Goal: Task Accomplishment & Management: Complete application form

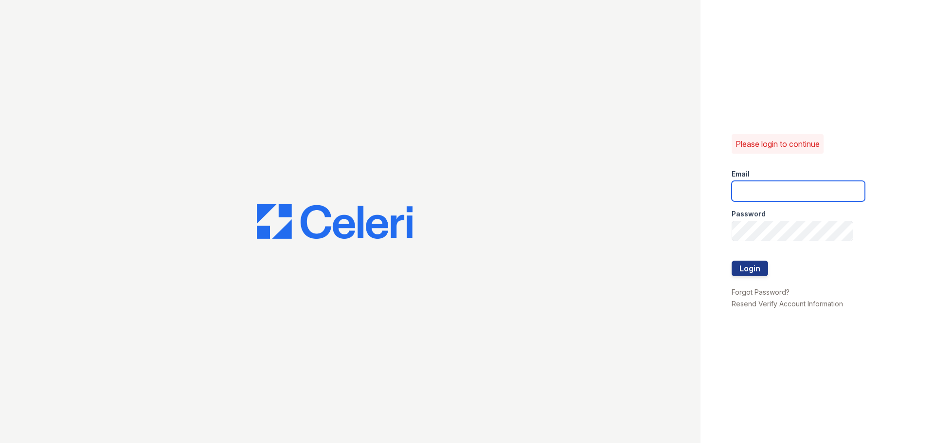
type input "[EMAIL_ADDRESS][DOMAIN_NAME]"
click at [760, 258] on div at bounding box center [798, 250] width 133 height 19
click at [754, 266] on button "Login" at bounding box center [750, 269] width 36 height 16
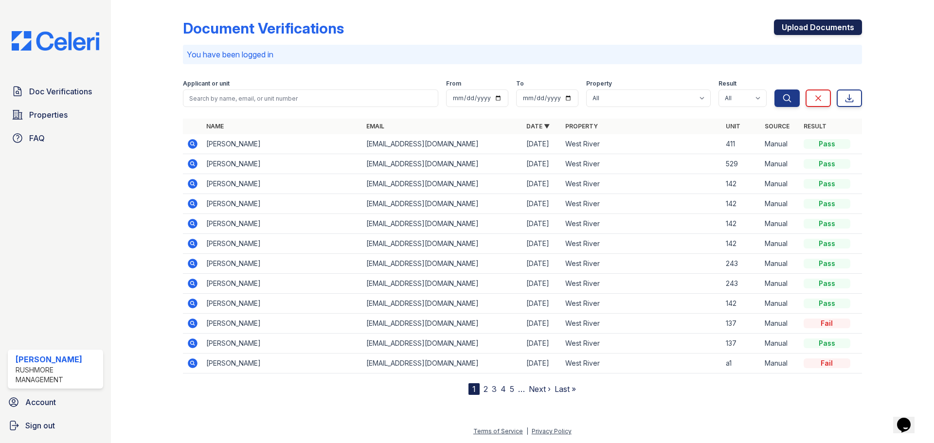
click at [799, 21] on link "Upload Documents" at bounding box center [818, 27] width 88 height 16
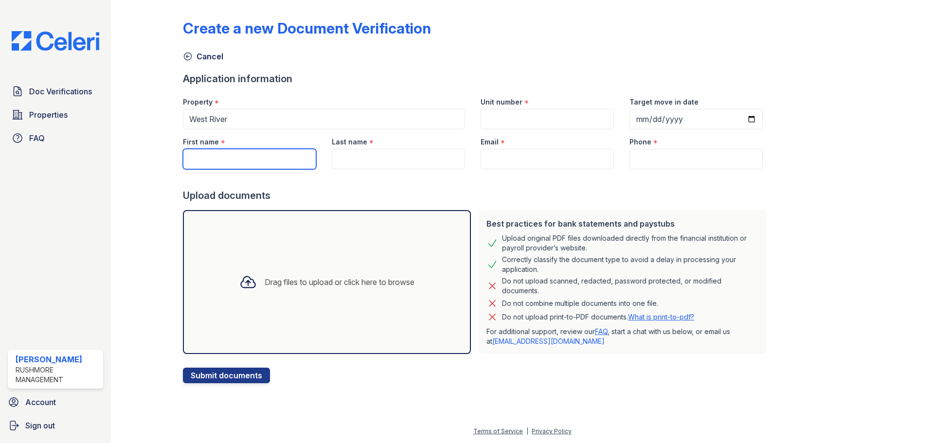
click at [294, 155] on input "First name" at bounding box center [249, 159] width 133 height 20
type input "[PERSON_NAME]"
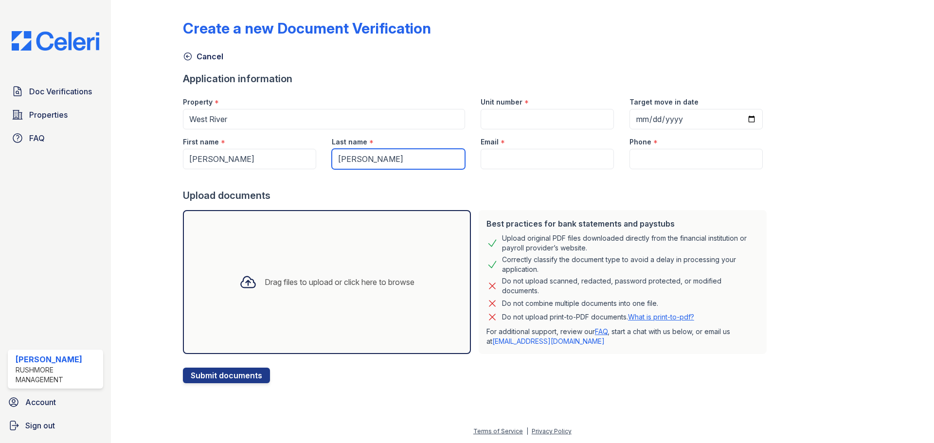
type input "[PERSON_NAME]"
click at [341, 262] on div "Drag files to upload or click here to browse" at bounding box center [327, 282] width 288 height 144
click at [485, 157] on input "Email" at bounding box center [547, 159] width 133 height 20
paste input "[EMAIL_ADDRESS][DOMAIN_NAME]"
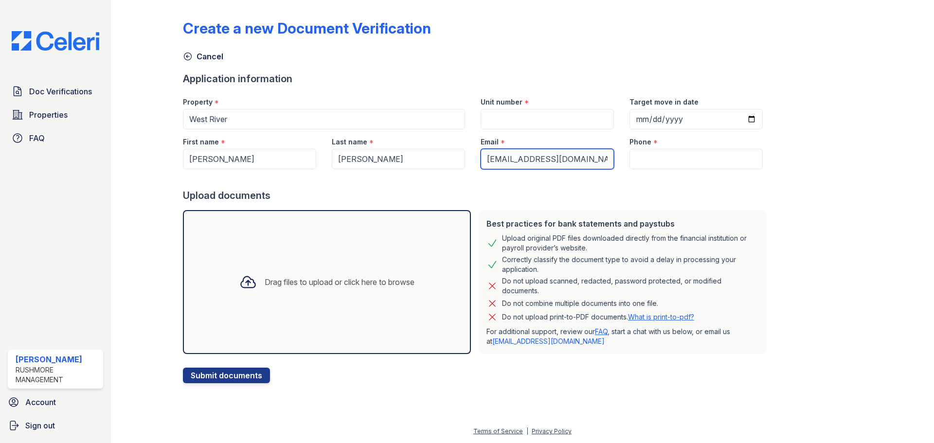
type input "[EMAIL_ADDRESS][DOMAIN_NAME]"
click at [543, 120] on input "Unit number" at bounding box center [547, 119] width 133 height 20
type input "2b/2b"
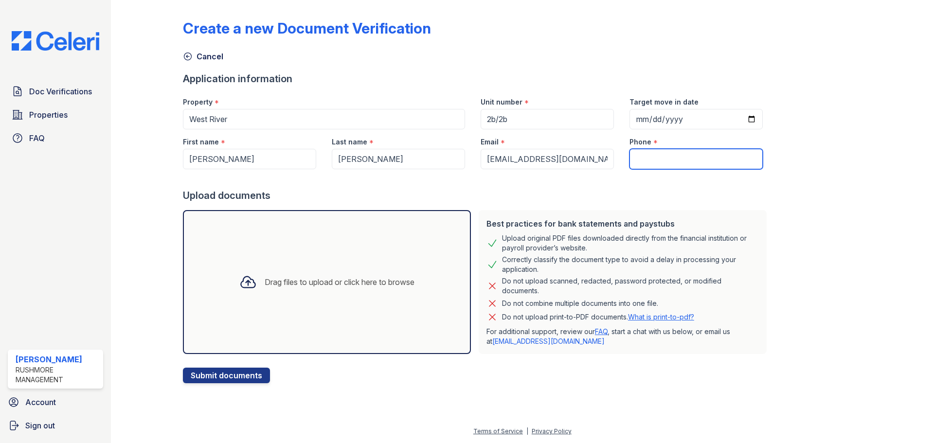
click at [650, 149] on input "Phone" at bounding box center [696, 159] width 133 height 20
paste input "[PHONE_NUMBER]"
type input "[PHONE_NUMBER]"
click at [267, 305] on div "Drag files to upload or click here to browse" at bounding box center [327, 282] width 288 height 144
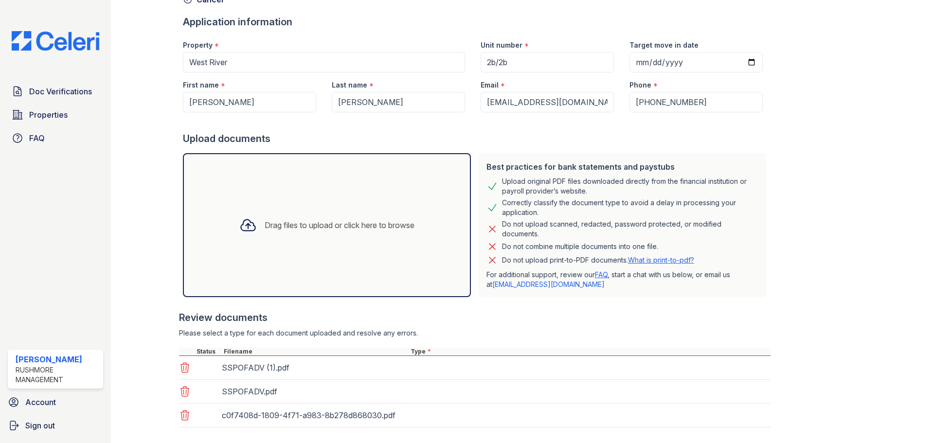
scroll to position [109, 0]
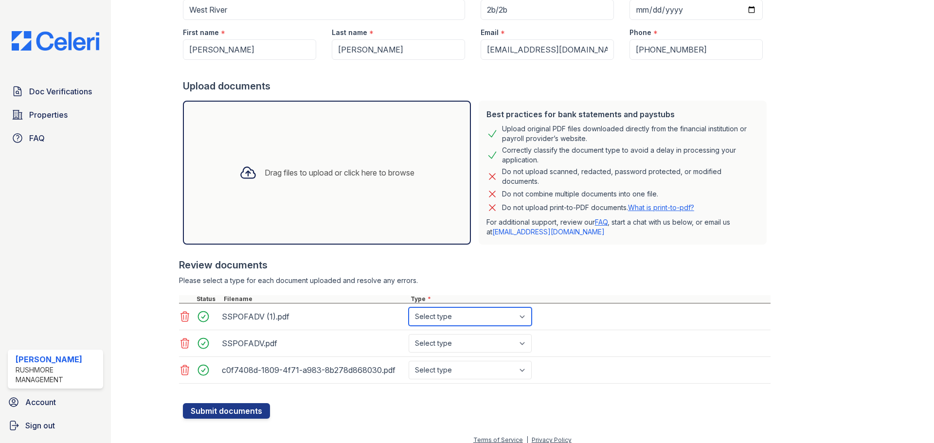
click at [473, 318] on select "Select type Paystub Bank Statement Offer Letter Tax Documents Benefit Award Let…" at bounding box center [470, 317] width 123 height 18
select select "paystub"
click at [409, 308] on select "Select type Paystub Bank Statement Offer Letter Tax Documents Benefit Award Let…" at bounding box center [470, 317] width 123 height 18
click at [464, 344] on select "Select type Paystub Bank Statement Offer Letter Tax Documents Benefit Award Let…" at bounding box center [470, 343] width 123 height 18
select select "paystub"
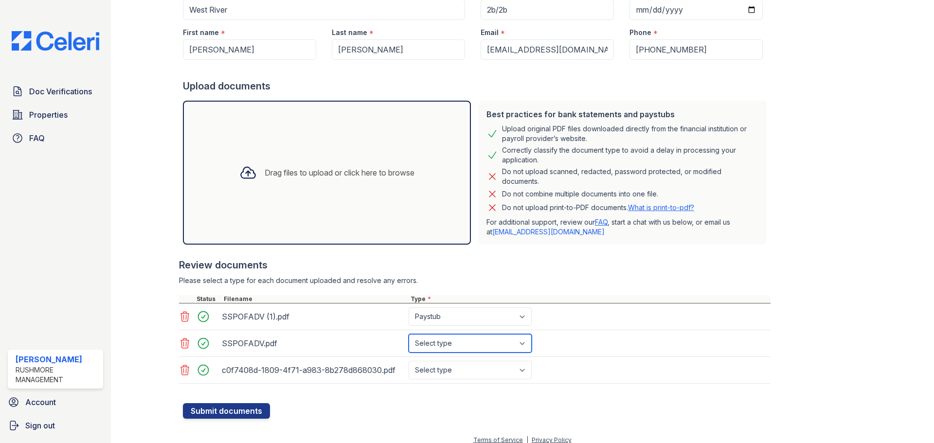
click at [409, 334] on select "Select type Paystub Bank Statement Offer Letter Tax Documents Benefit Award Let…" at bounding box center [470, 343] width 123 height 18
click at [468, 377] on select "Select type Paystub Bank Statement Offer Letter Tax Documents Benefit Award Let…" at bounding box center [470, 370] width 123 height 18
select select "bank_statement"
click at [409, 361] on select "Select type Paystub Bank Statement Offer Letter Tax Documents Benefit Award Let…" at bounding box center [470, 370] width 123 height 18
click at [366, 411] on form "Application information Property * [GEOGRAPHIC_DATA] Unit number * 2b/2b Target…" at bounding box center [477, 191] width 588 height 456
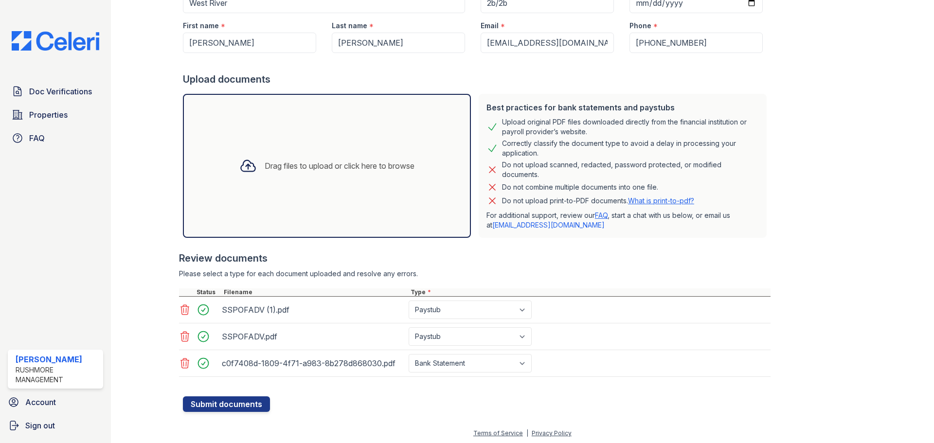
scroll to position [118, 0]
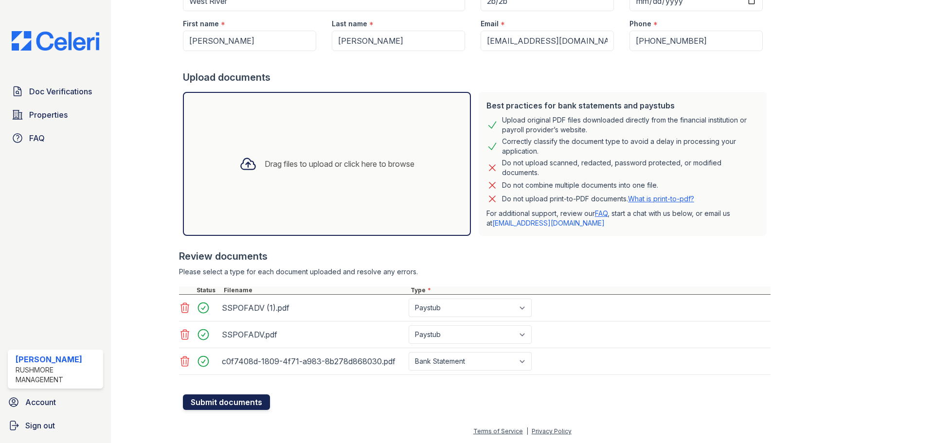
click at [246, 395] on button "Submit documents" at bounding box center [226, 403] width 87 height 16
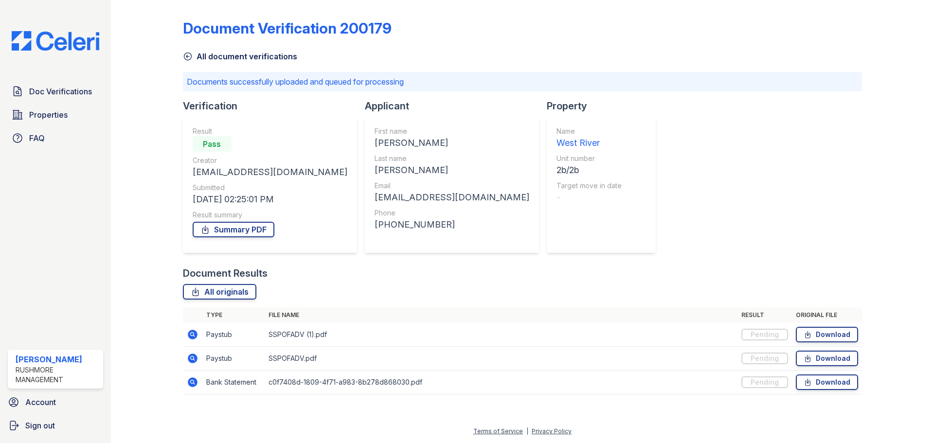
click at [641, 174] on div "Document Verification 200179 All document verifications Documents successfully …" at bounding box center [522, 204] width 679 height 400
click at [663, 215] on div "Document Verification 200179 All document verifications Documents successfully …" at bounding box center [522, 204] width 679 height 400
